Goal: Task Accomplishment & Management: Use online tool/utility

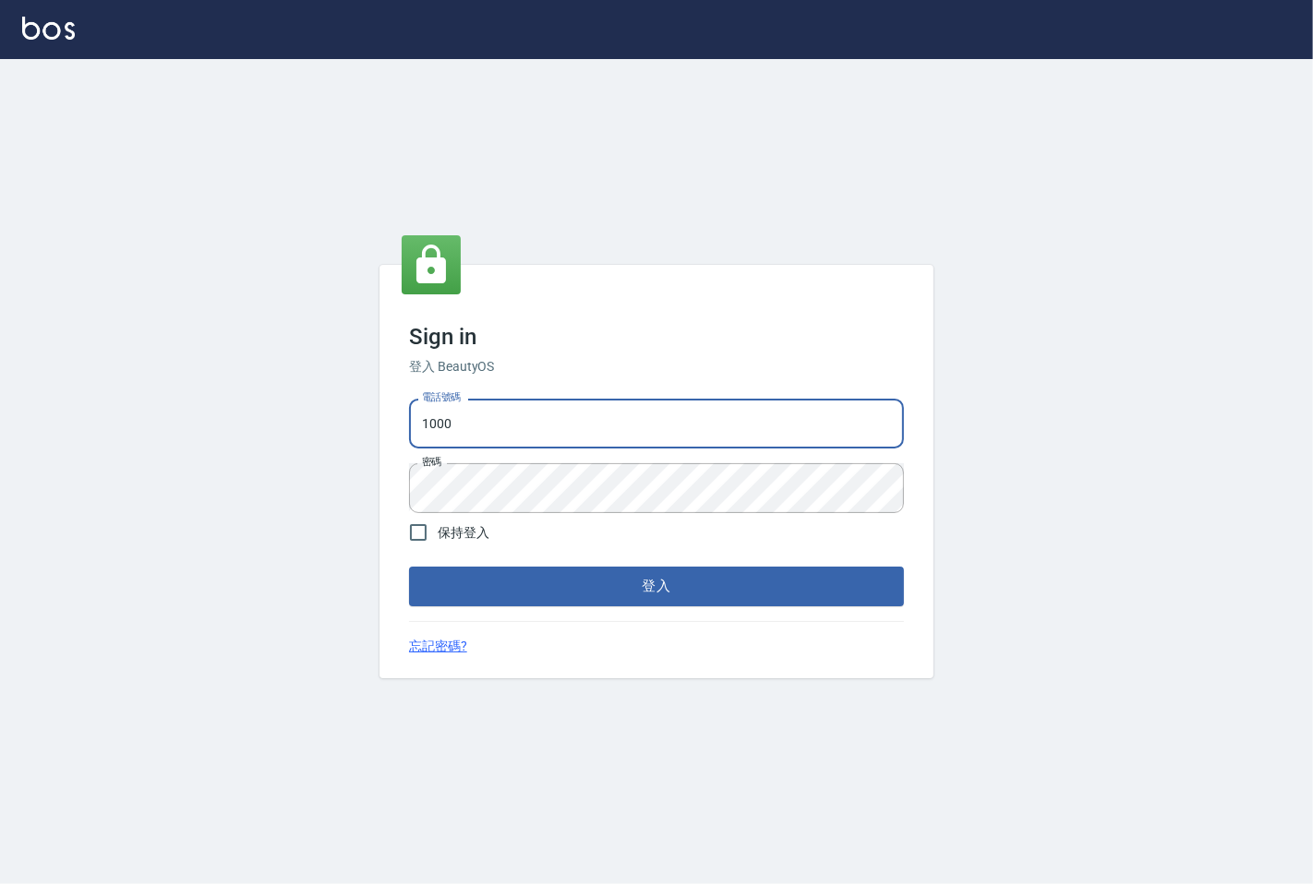
click at [536, 447] on input "1000" at bounding box center [656, 424] width 495 height 50
type input "25331148"
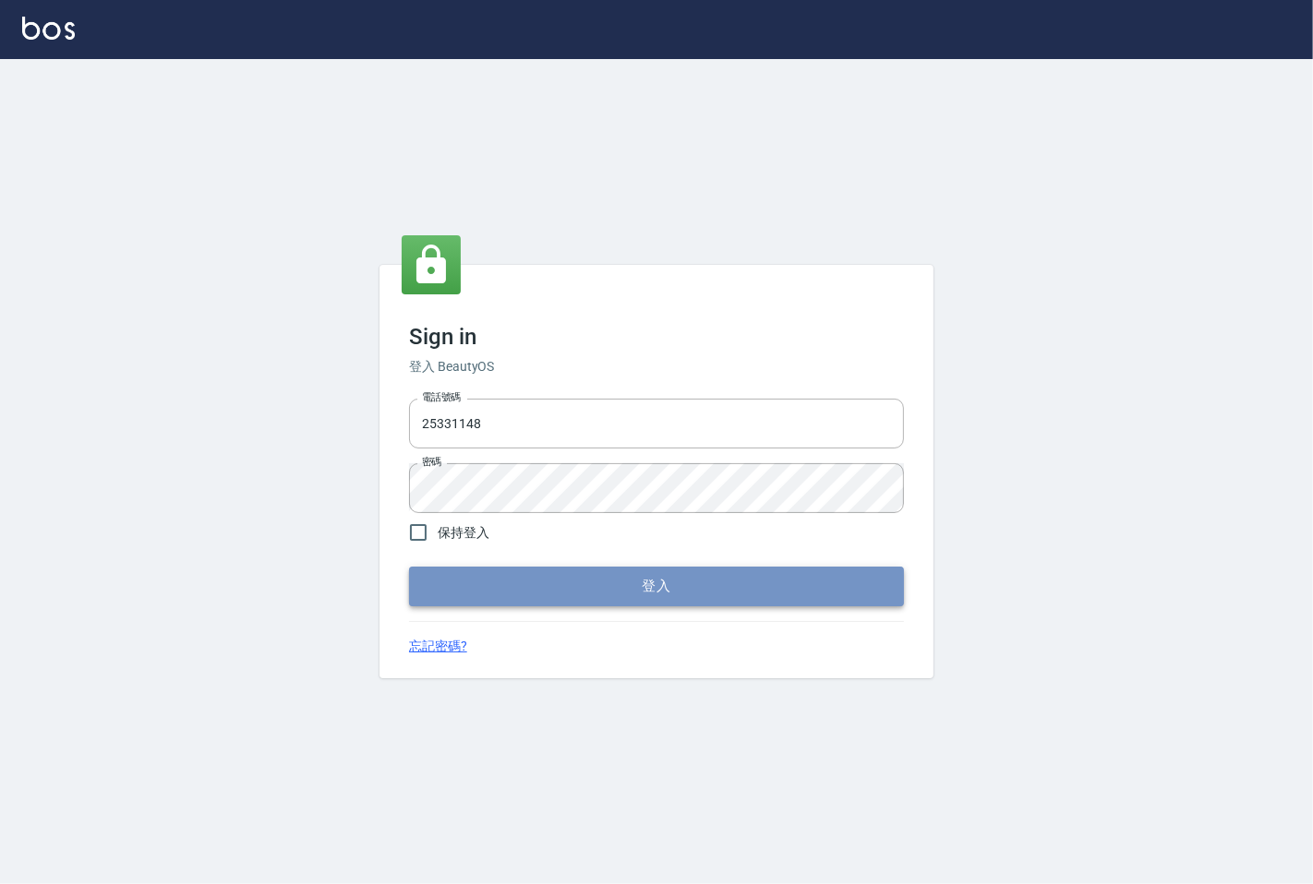
click at [578, 583] on button "登入" at bounding box center [656, 586] width 495 height 39
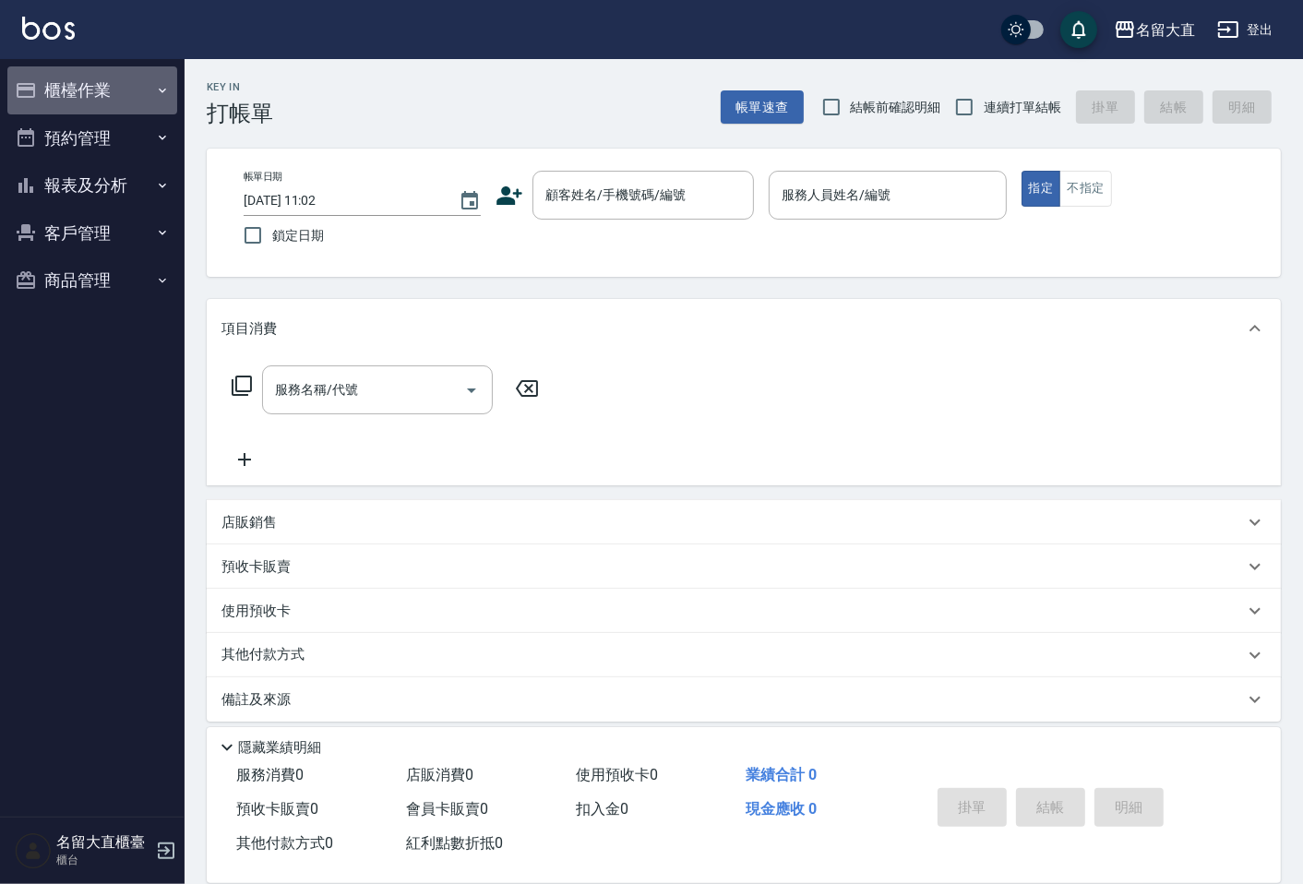
click at [61, 96] on button "櫃檯作業" at bounding box center [92, 90] width 170 height 48
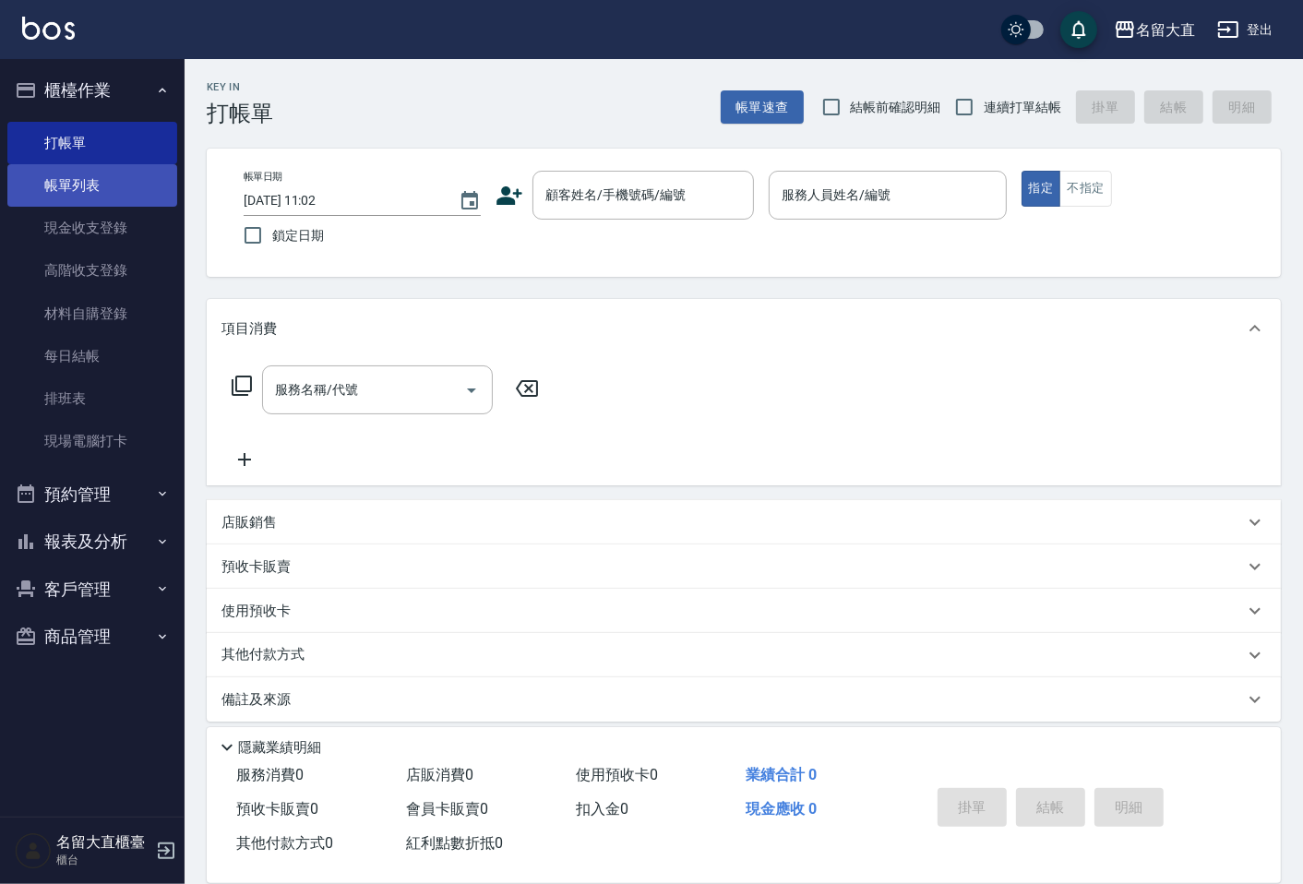
click at [112, 181] on link "帳單列表" at bounding box center [92, 185] width 170 height 42
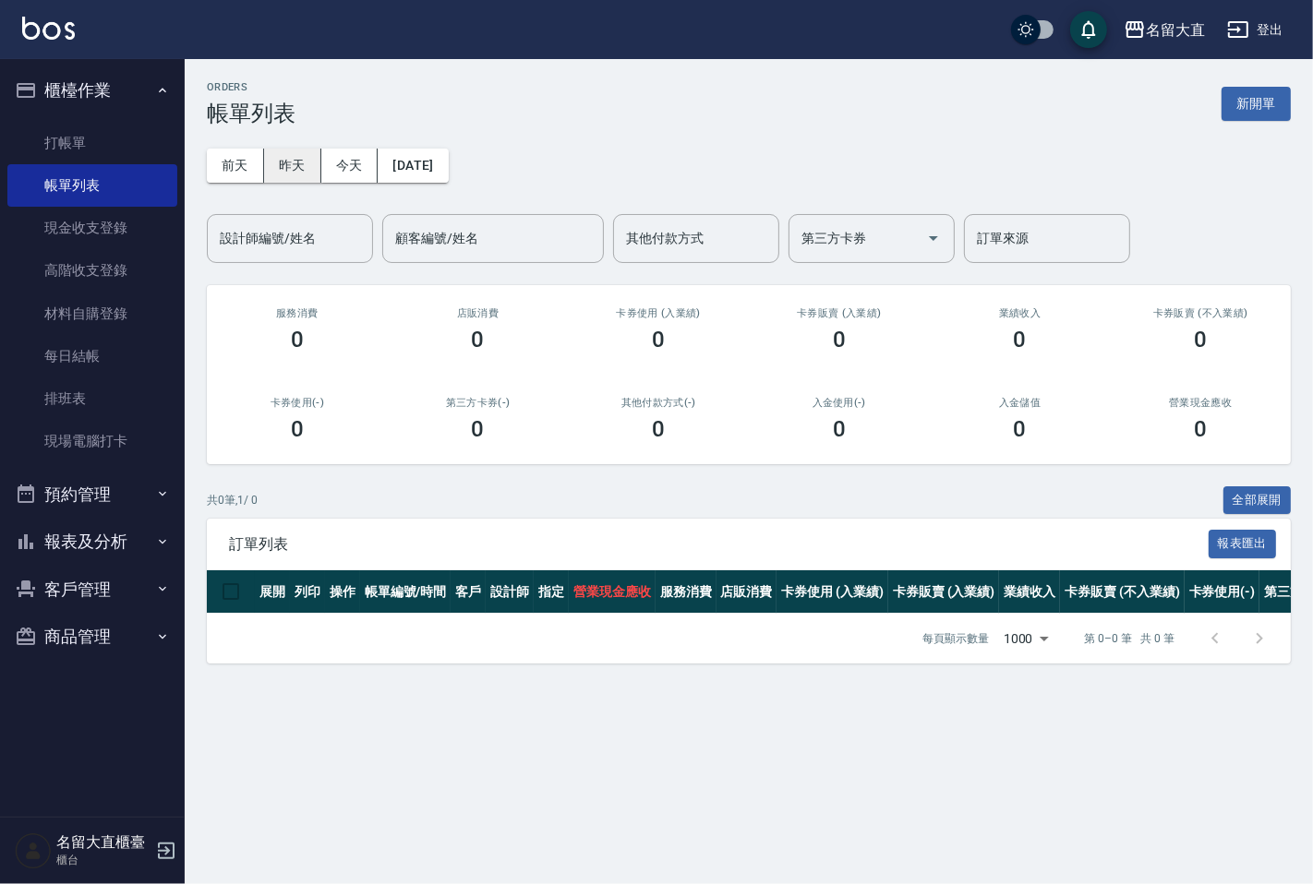
click at [283, 162] on button "昨天" at bounding box center [292, 166] width 57 height 34
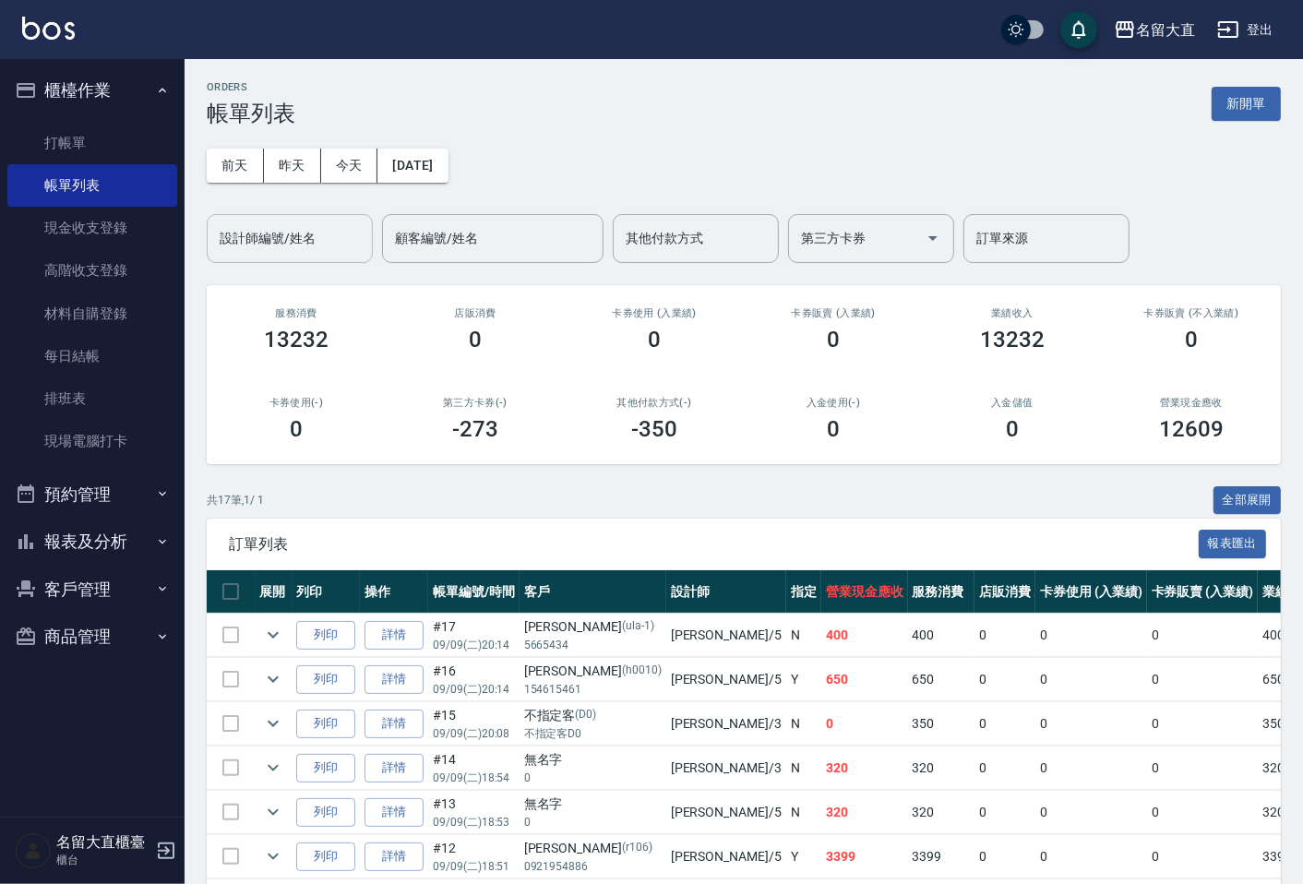
click at [300, 216] on div "設計師編號/姓名" at bounding box center [290, 238] width 166 height 49
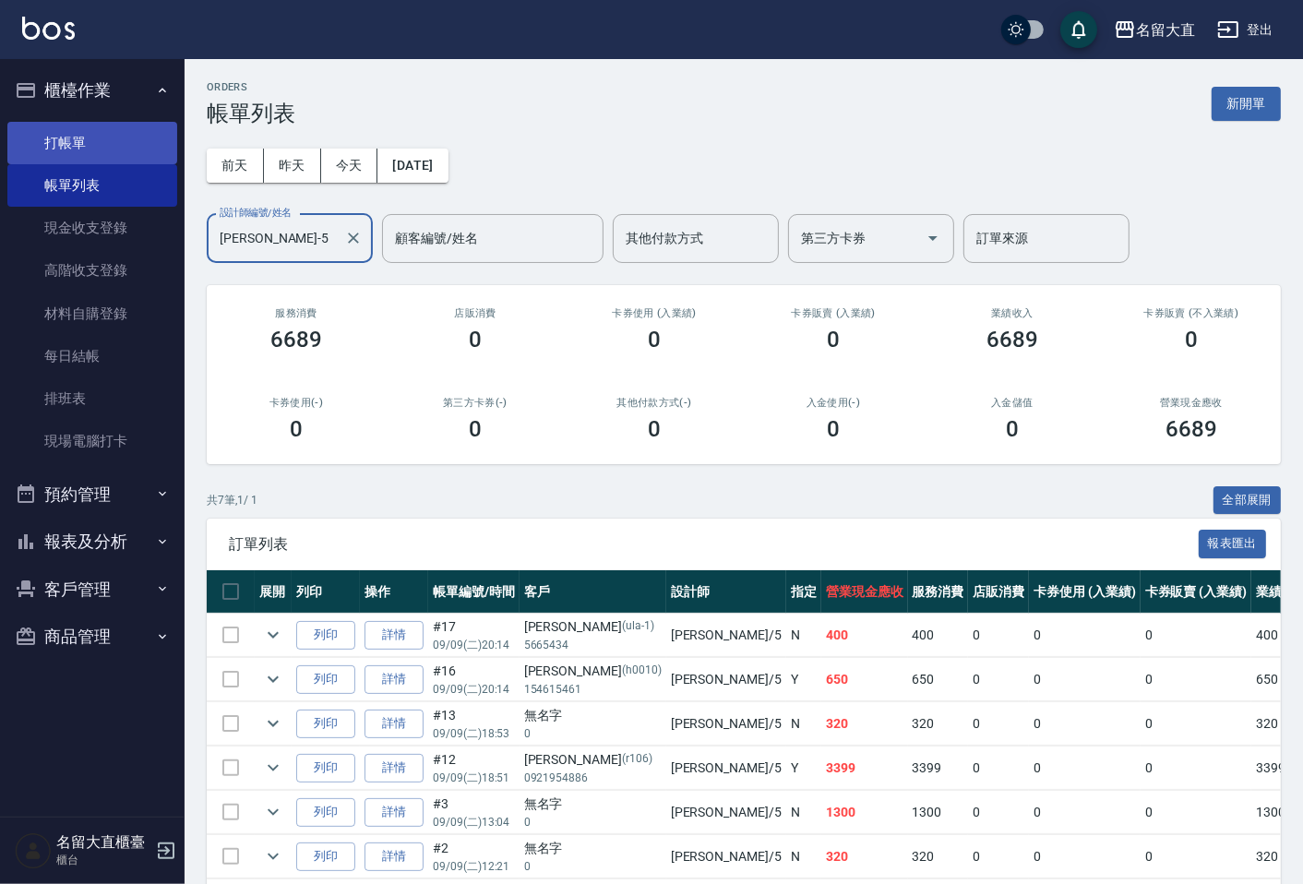
type input "[PERSON_NAME]-5"
click at [115, 154] on link "打帳單" at bounding box center [92, 143] width 170 height 42
